Goal: Book appointment/travel/reservation

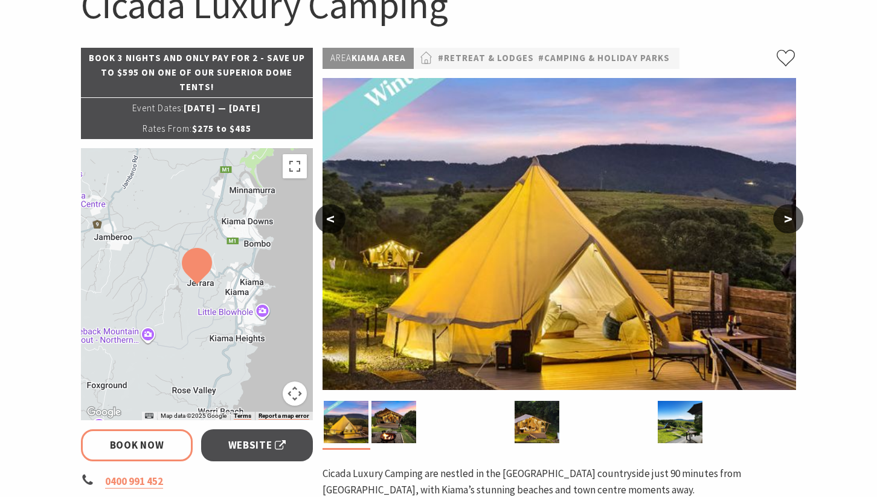
scroll to position [162, 0]
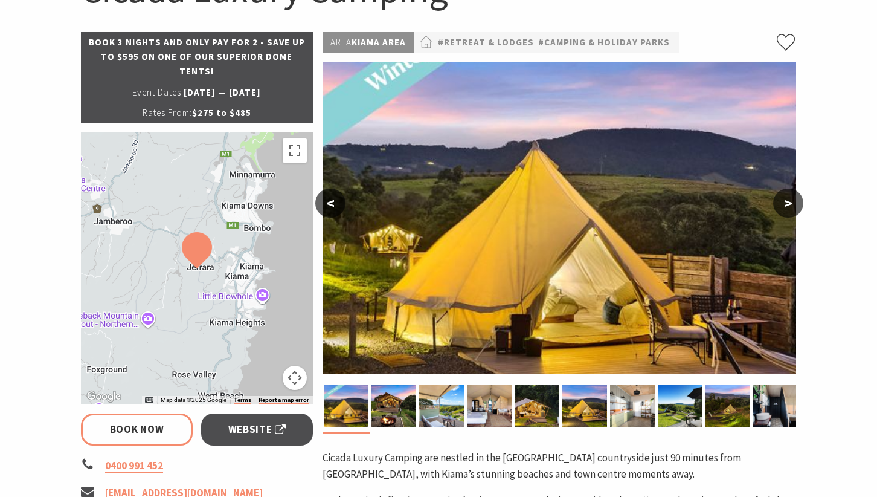
click at [783, 205] on button ">" at bounding box center [788, 202] width 30 height 29
select select "3"
select select "2"
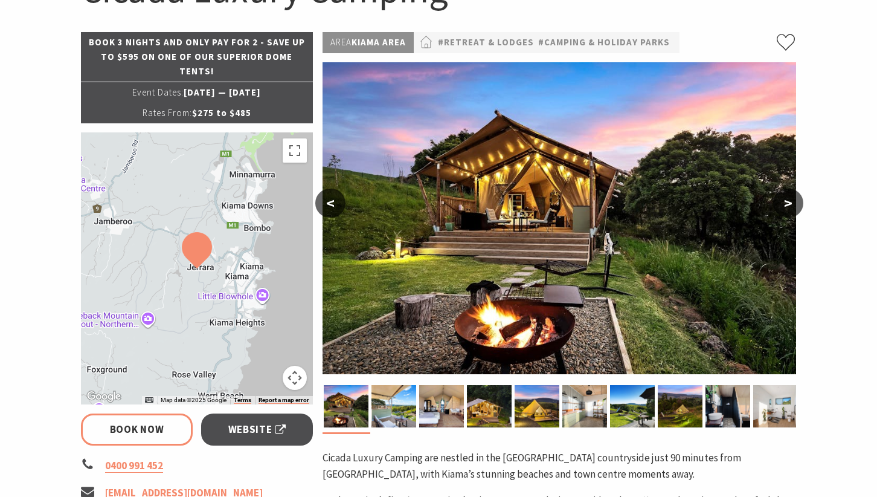
click at [784, 205] on button ">" at bounding box center [788, 202] width 30 height 29
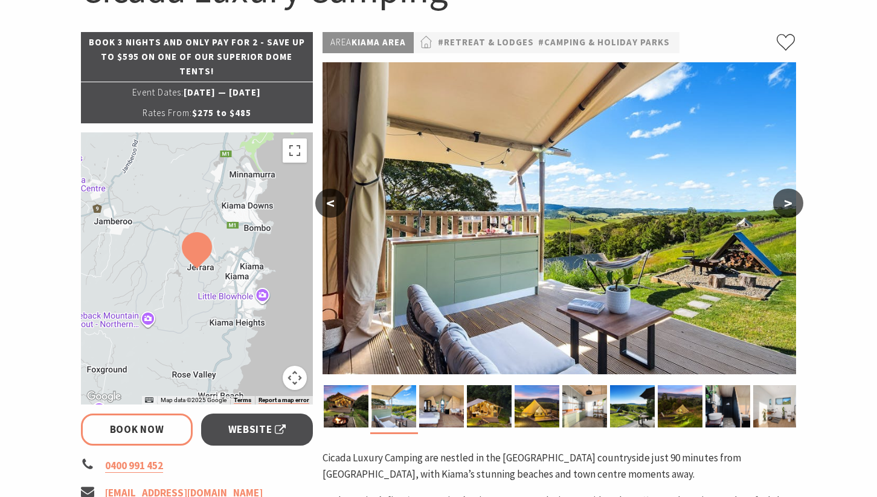
click at [784, 205] on button ">" at bounding box center [788, 202] width 30 height 29
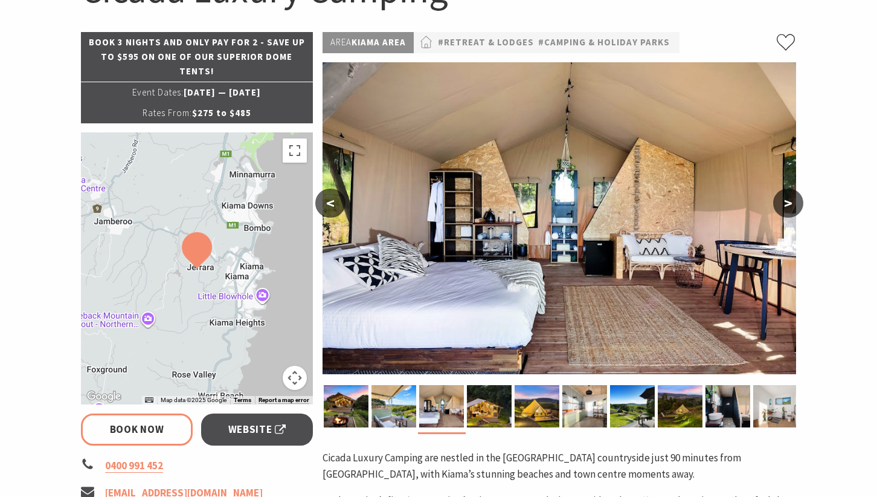
click at [784, 205] on button ">" at bounding box center [788, 202] width 30 height 29
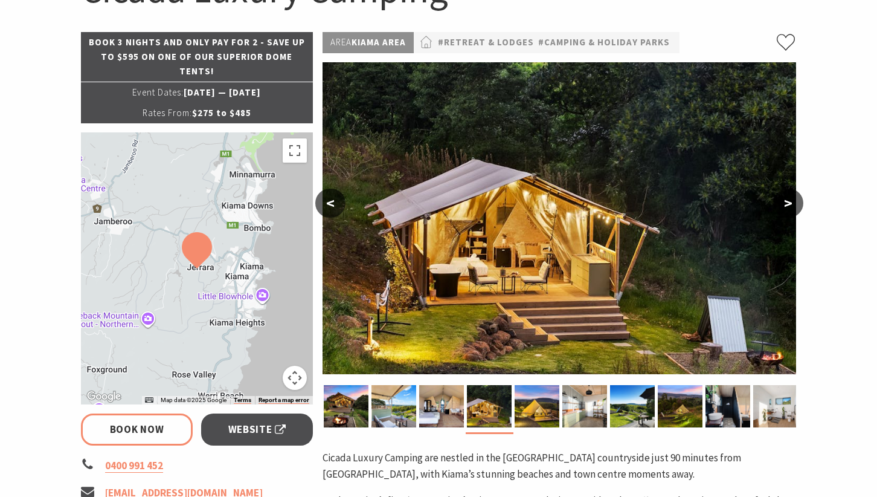
click at [784, 205] on button ">" at bounding box center [788, 202] width 30 height 29
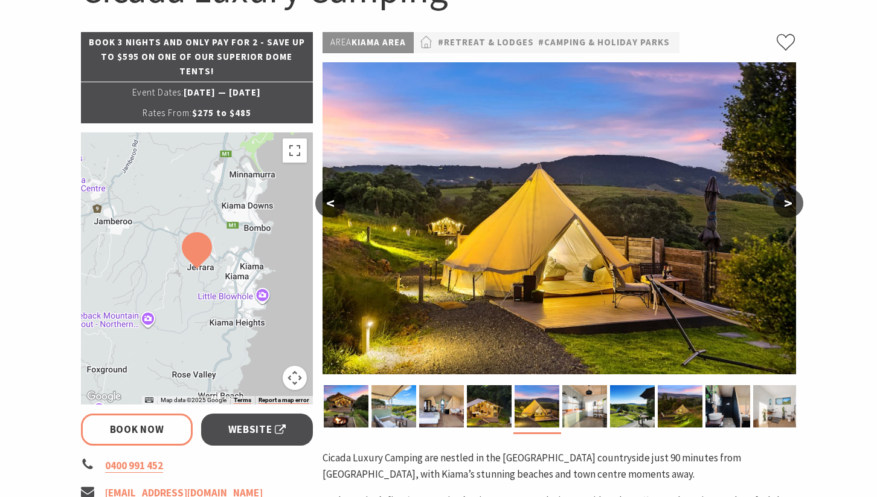
click at [784, 205] on button ">" at bounding box center [788, 202] width 30 height 29
